Goal: Communication & Community: Answer question/provide support

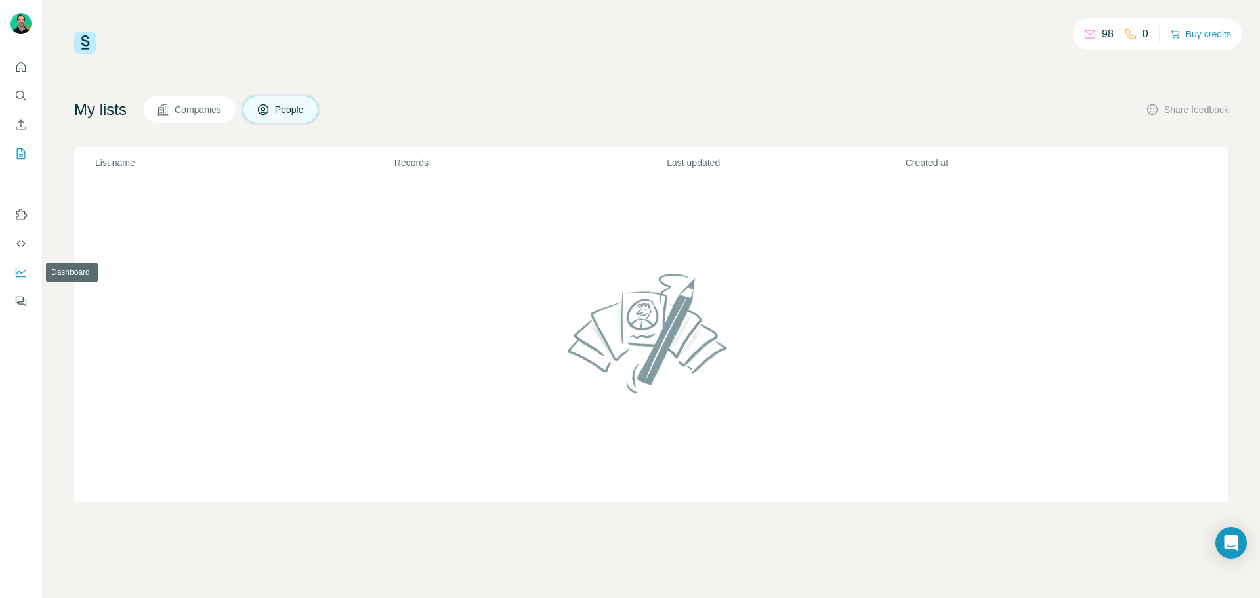
click at [20, 272] on icon "Dashboard" at bounding box center [21, 271] width 10 height 5
click at [1240, 547] on div "Open Intercom Messenger" at bounding box center [1231, 543] width 35 height 35
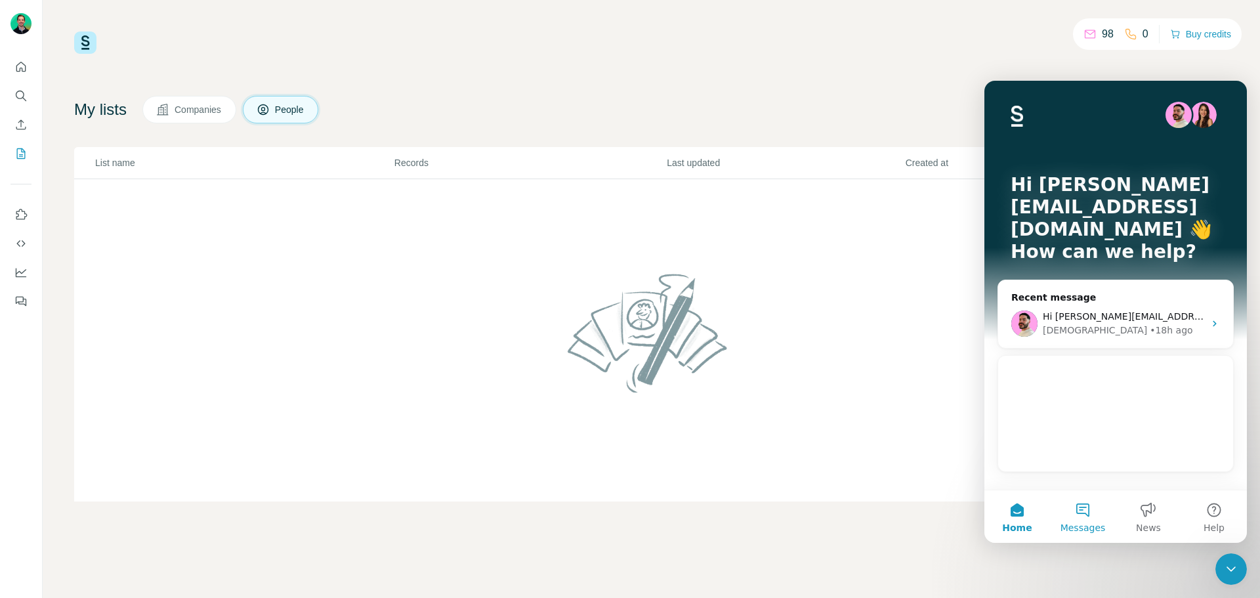
click at [1087, 513] on button "Messages" at bounding box center [1083, 516] width 66 height 52
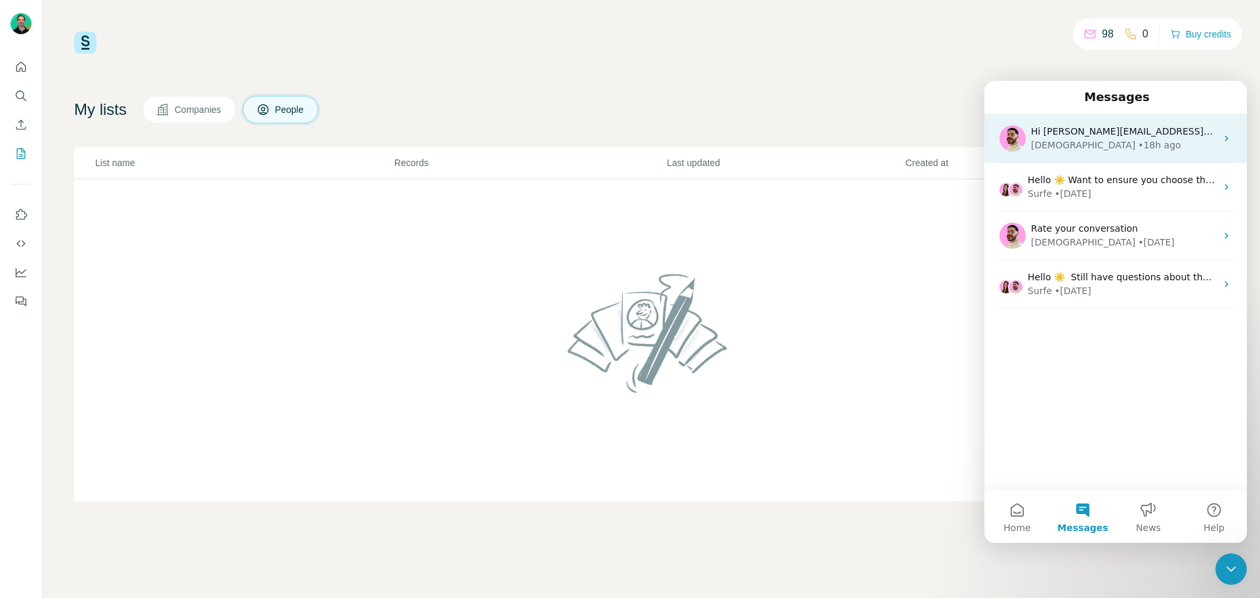
click at [1138, 142] on div "• 18h ago" at bounding box center [1159, 145] width 43 height 14
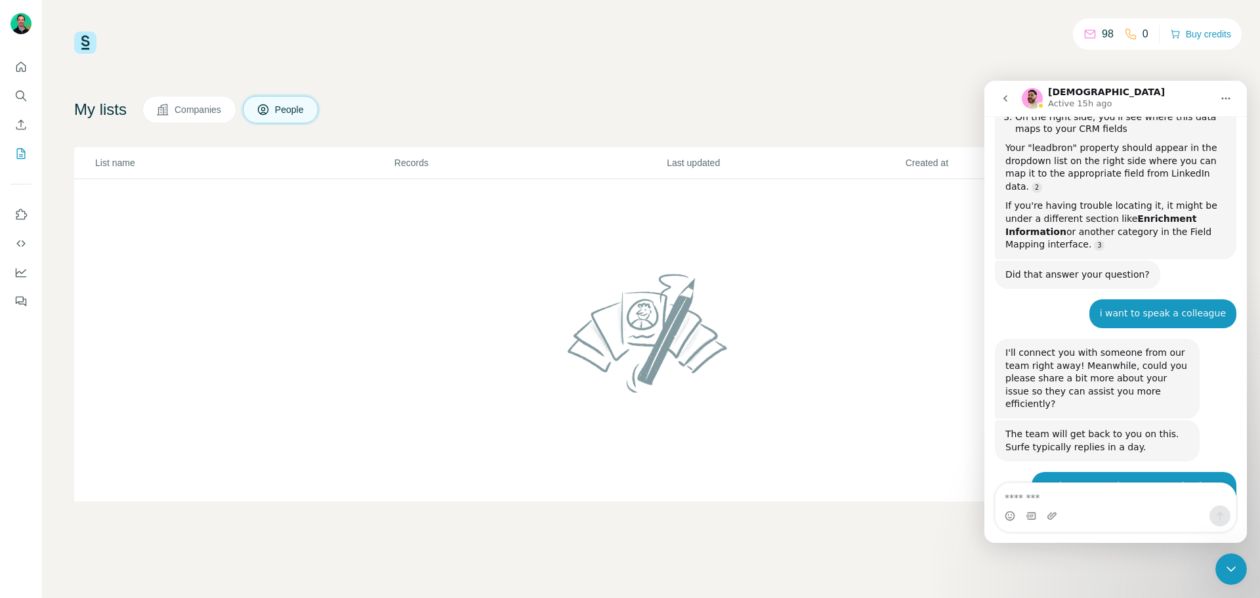
scroll to position [846, 0]
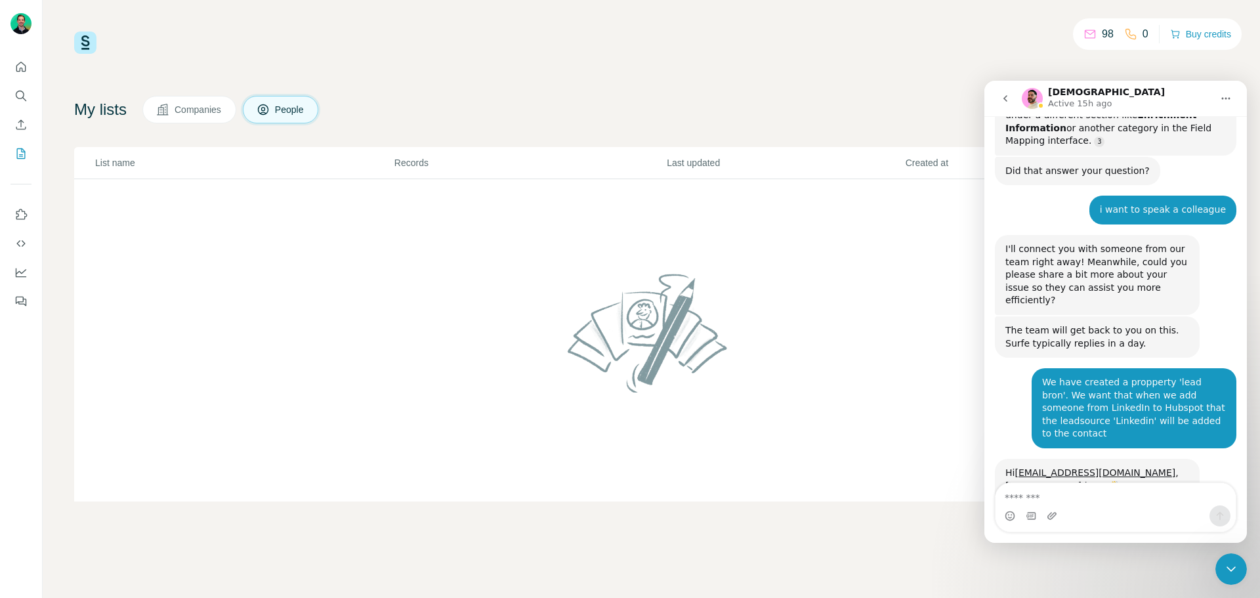
drag, startPoint x: 1017, startPoint y: 378, endPoint x: 1054, endPoint y: 385, distance: 37.5
click at [1054, 499] on div "I hope you're doing well and thank you for reaching out today." at bounding box center [1097, 512] width 184 height 26
click at [1076, 501] on textarea "Message…" at bounding box center [1116, 494] width 240 height 22
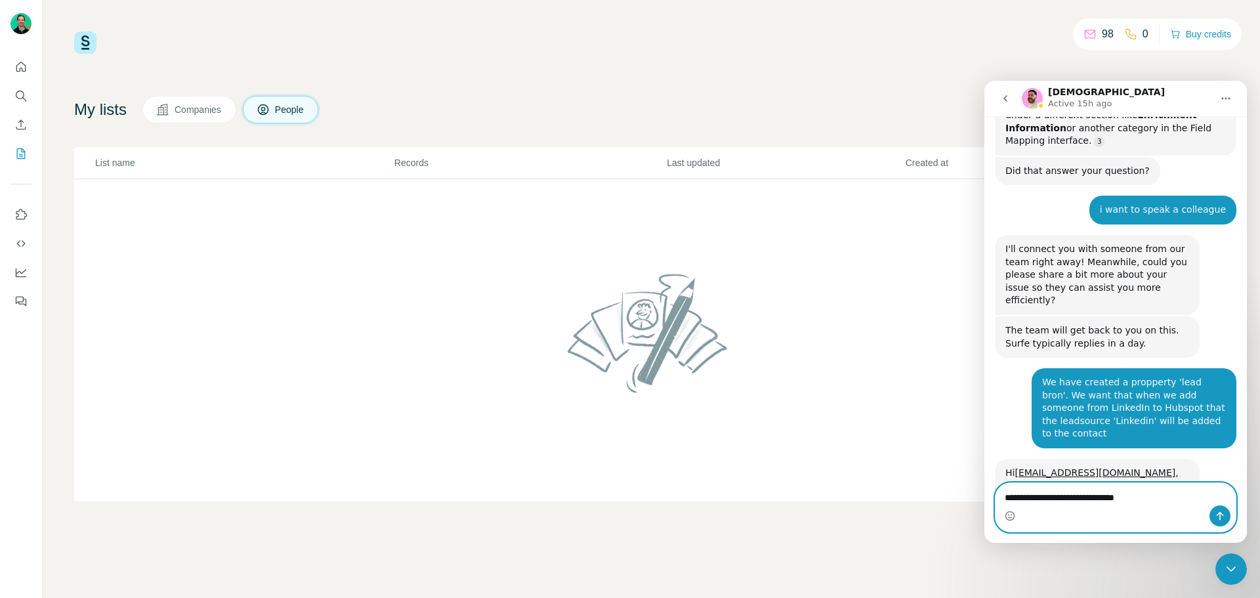
type textarea "**********"
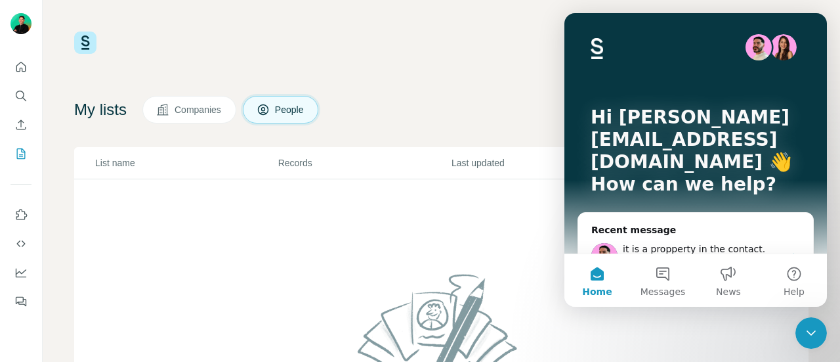
click at [459, 253] on td at bounding box center [441, 340] width 734 height 323
click at [818, 329] on icon "Close Intercom Messenger" at bounding box center [811, 333] width 16 height 16
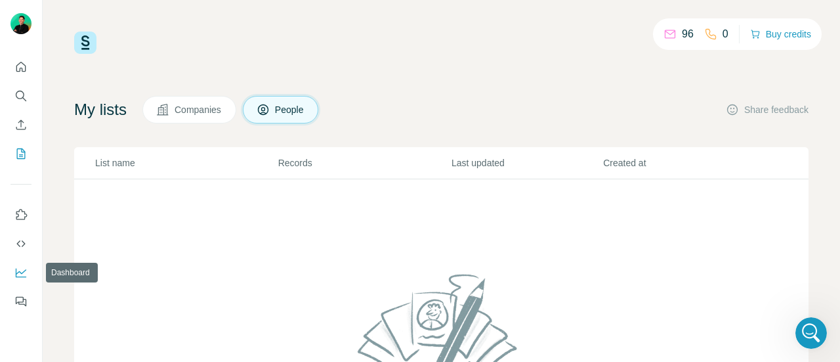
click at [14, 274] on icon "Dashboard" at bounding box center [20, 272] width 13 height 13
